Goal: Information Seeking & Learning: Learn about a topic

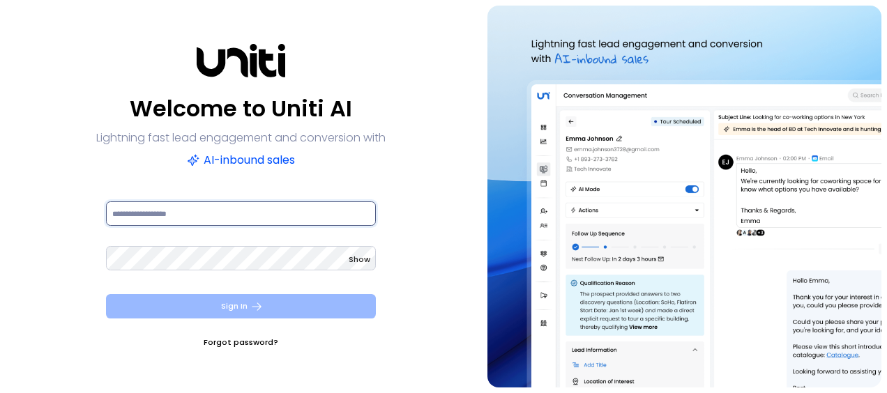
type input "**********"
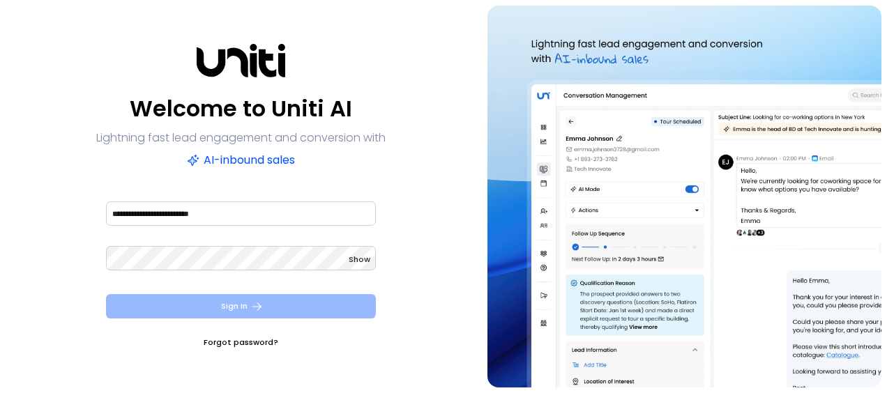
click at [202, 310] on button "Sign In" at bounding box center [241, 306] width 270 height 24
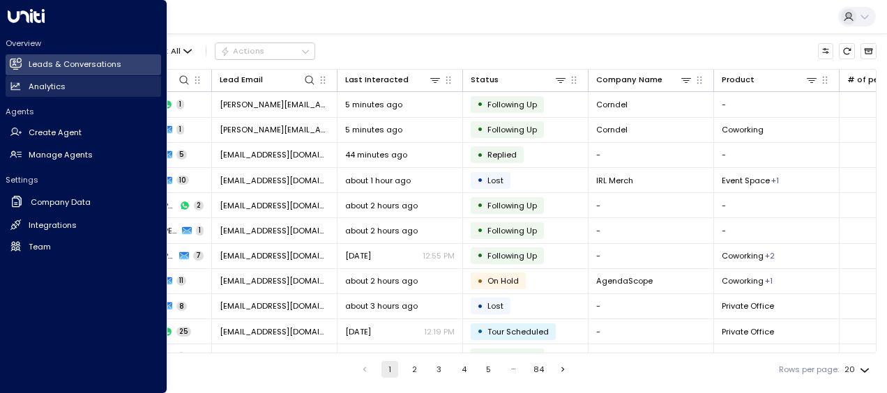
click at [32, 84] on h2 "Analytics" at bounding box center [47, 87] width 37 height 12
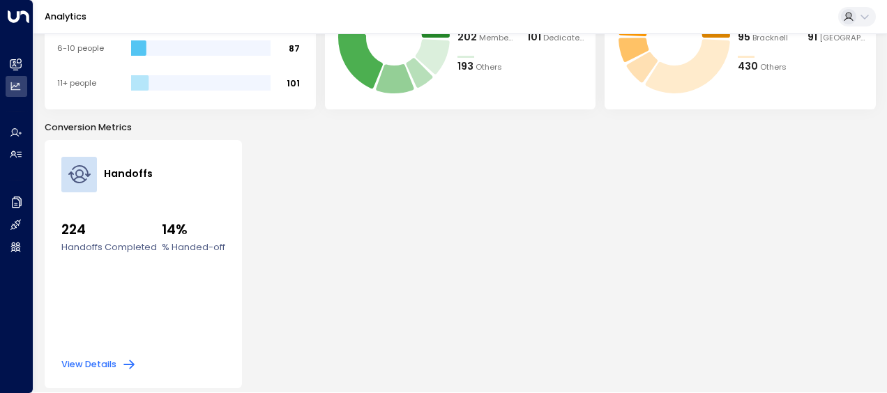
scroll to position [342, 0]
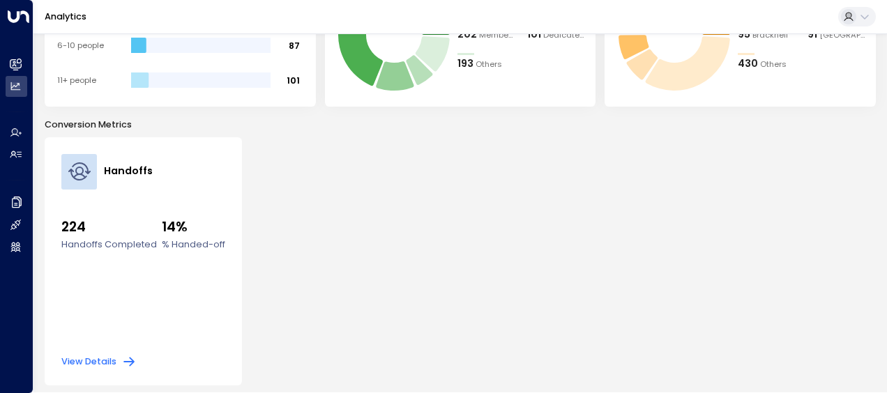
click at [109, 363] on button "View Details" at bounding box center [98, 362] width 75 height 14
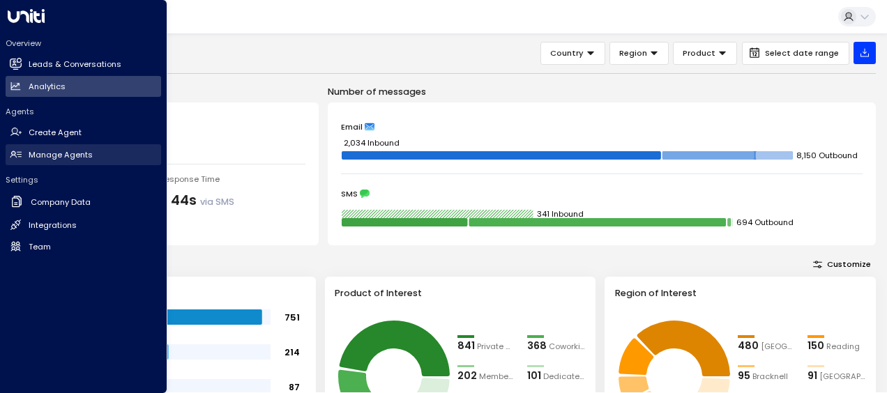
click at [59, 158] on h2 "Manage Agents" at bounding box center [61, 155] width 64 height 12
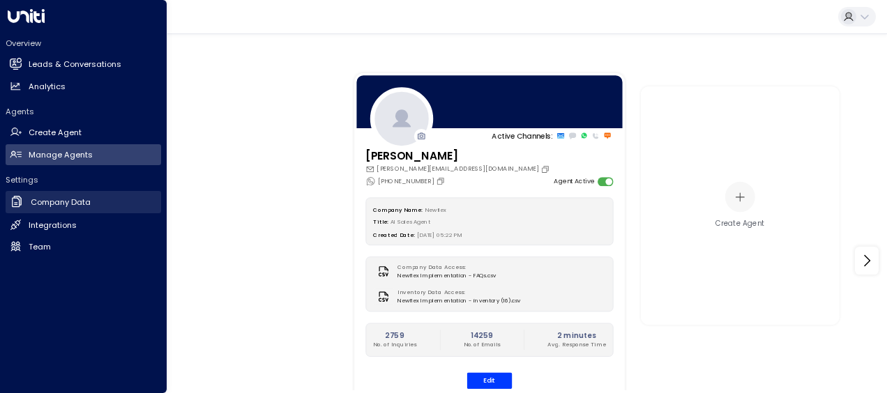
click at [51, 204] on h2 "Company Data" at bounding box center [61, 203] width 60 height 12
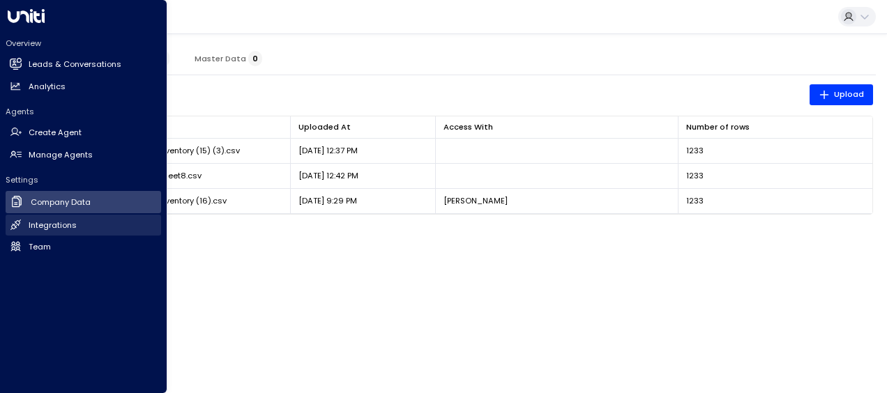
click at [51, 223] on h2 "Integrations" at bounding box center [53, 226] width 48 height 12
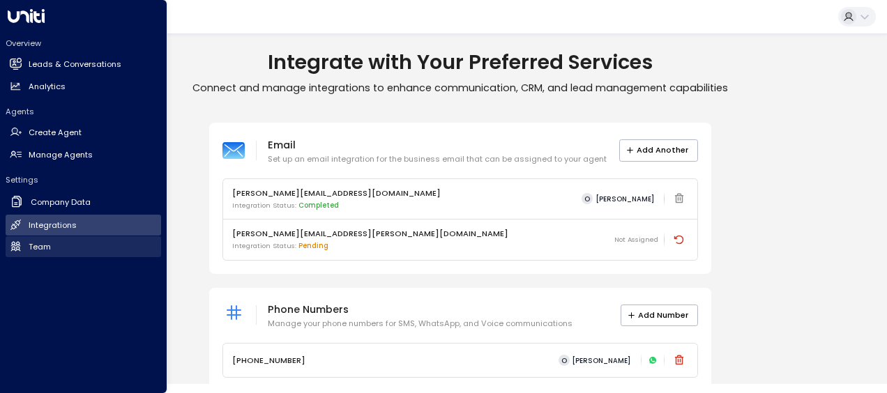
click at [35, 247] on h2 "Team" at bounding box center [40, 247] width 22 height 12
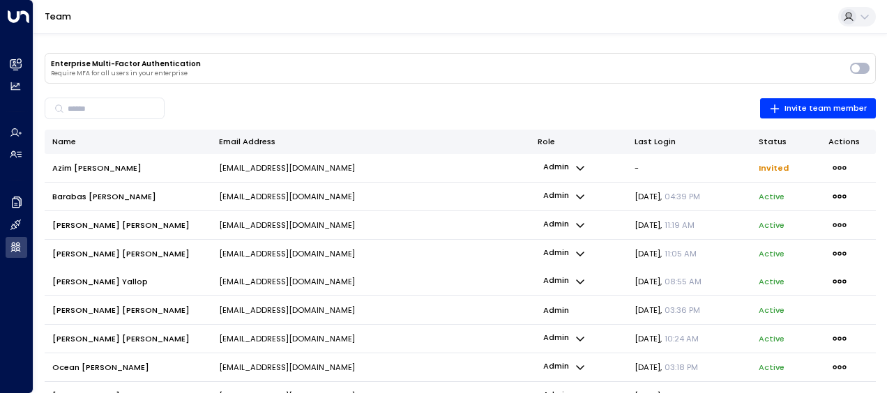
click at [879, 386] on div "Enterprise Multi-Factor Authentication Require MFA for all users in your enterp…" at bounding box center [460, 237] width 854 height 409
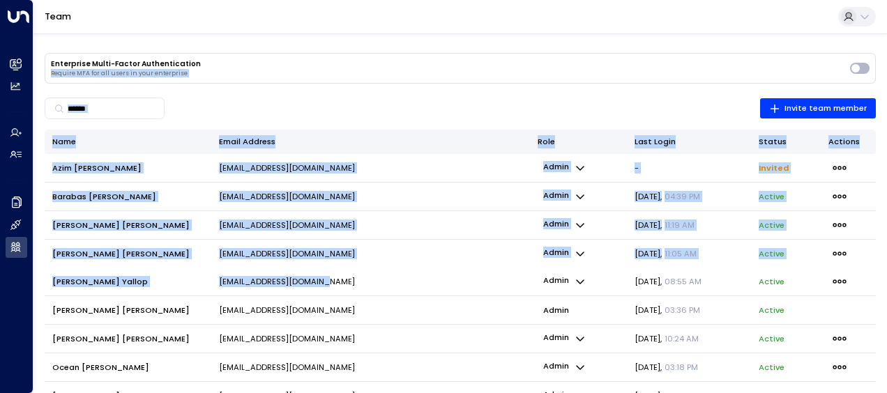
drag, startPoint x: 363, startPoint y: 286, endPoint x: 512, endPoint y: -73, distance: 388.4
click at [512, 0] on html "Overview Leads & Conversations Leads & Conversations Analytics Analytics Agents…" at bounding box center [443, 221] width 887 height 442
click at [396, 272] on td "[EMAIL_ADDRESS][DOMAIN_NAME]" at bounding box center [370, 282] width 319 height 28
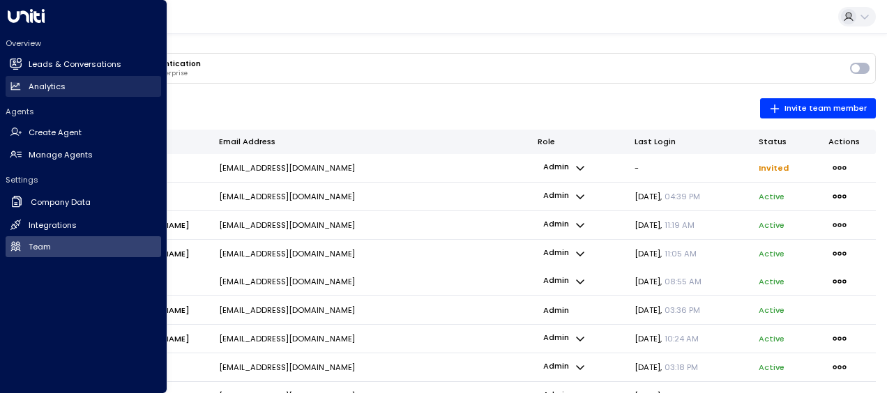
click at [46, 81] on h2 "Analytics" at bounding box center [47, 87] width 37 height 12
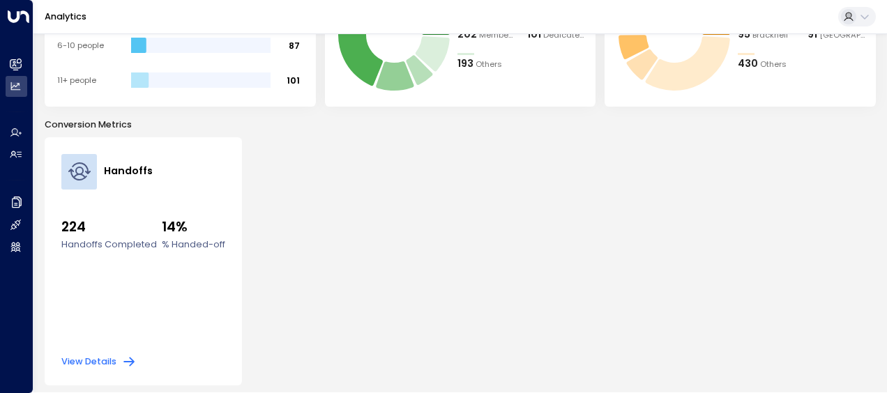
scroll to position [342, 0]
click at [98, 357] on button "View Details" at bounding box center [98, 362] width 75 height 14
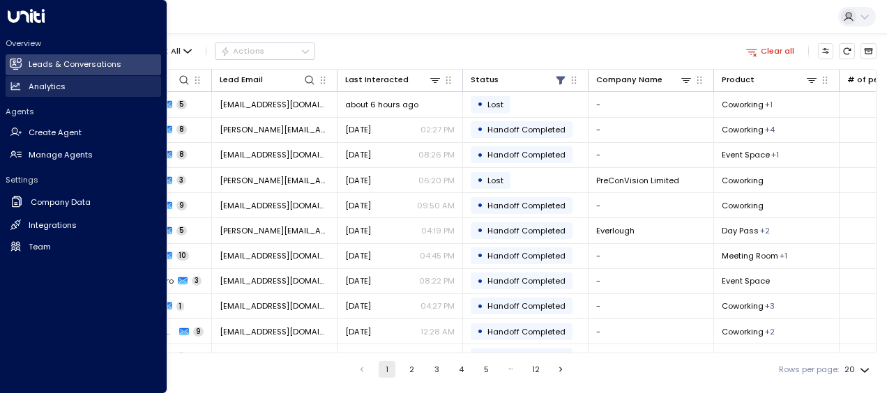
click at [22, 84] on link "Analytics Analytics" at bounding box center [84, 86] width 156 height 21
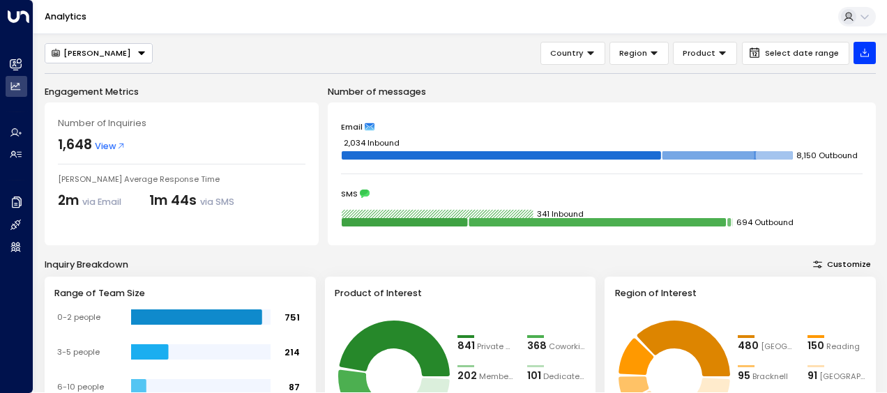
click at [517, 272] on div "Inquiry Breakdown Customize Range of Team Size 751 214 87 101 0-2 people 3-5 pe…" at bounding box center [461, 353] width 832 height 192
